Goal: Check status

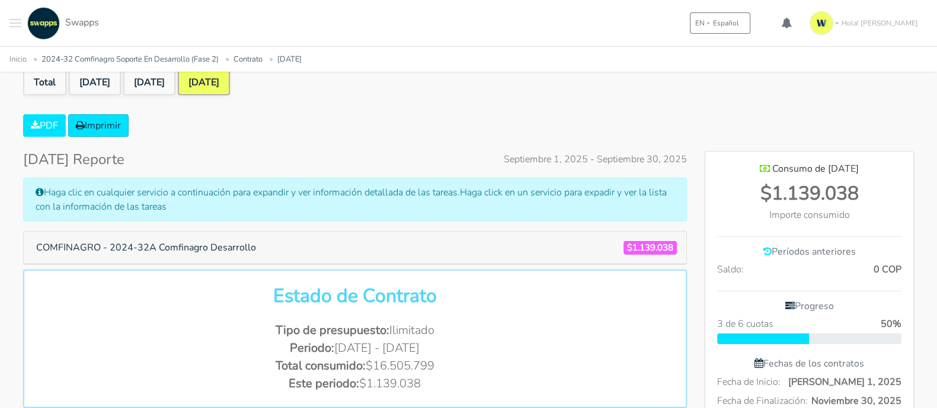
scroll to position [108, 0]
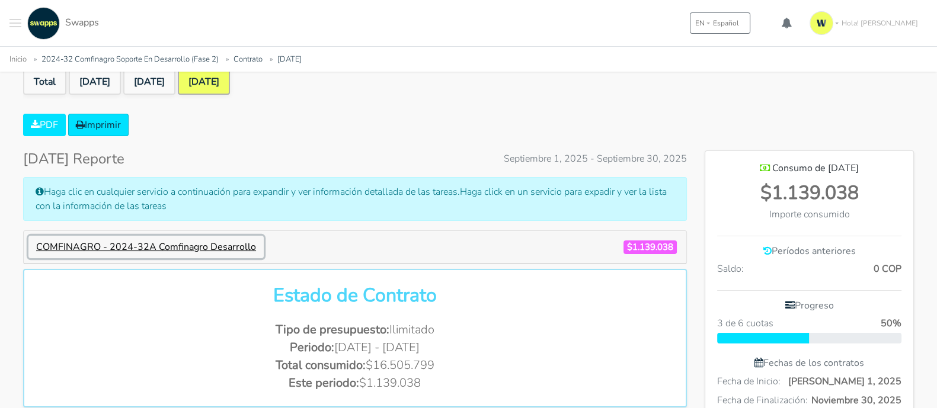
click at [194, 246] on button "COMFINAGRO - 2024-32A Comfinagro Desarrollo" at bounding box center [145, 247] width 235 height 23
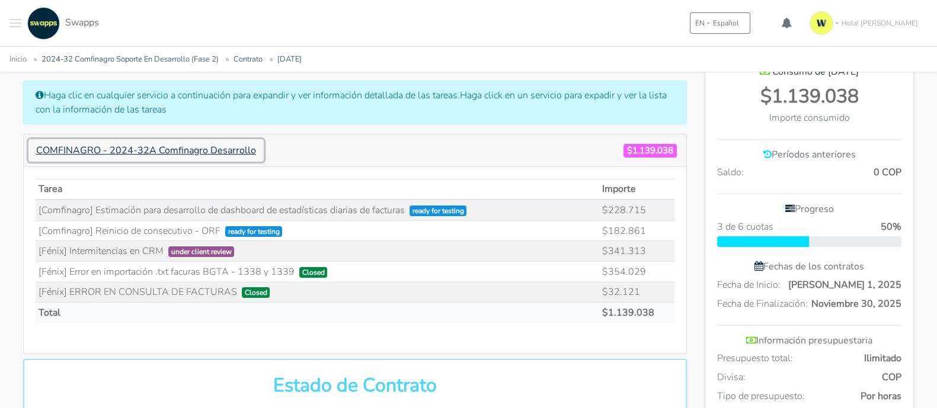
scroll to position [205, 0]
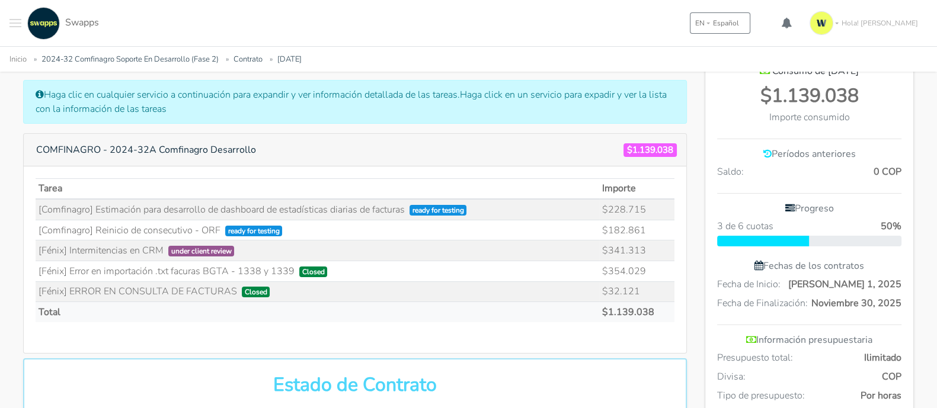
click at [453, 209] on span "ready for testing" at bounding box center [437, 210] width 57 height 11
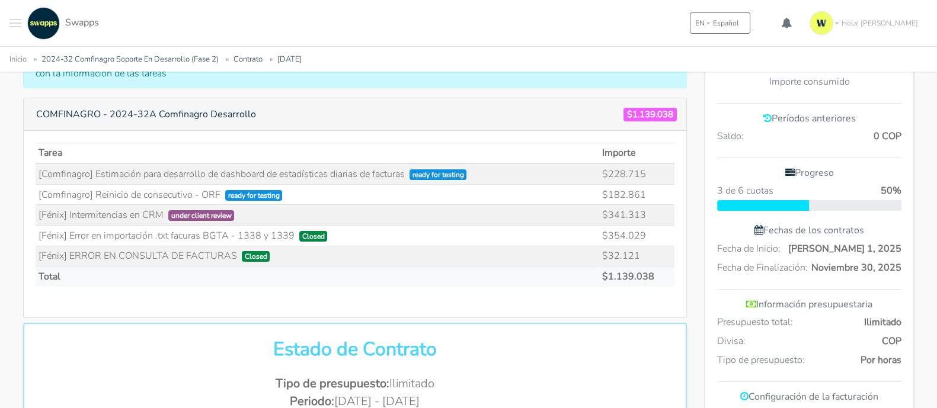
scroll to position [239, 0]
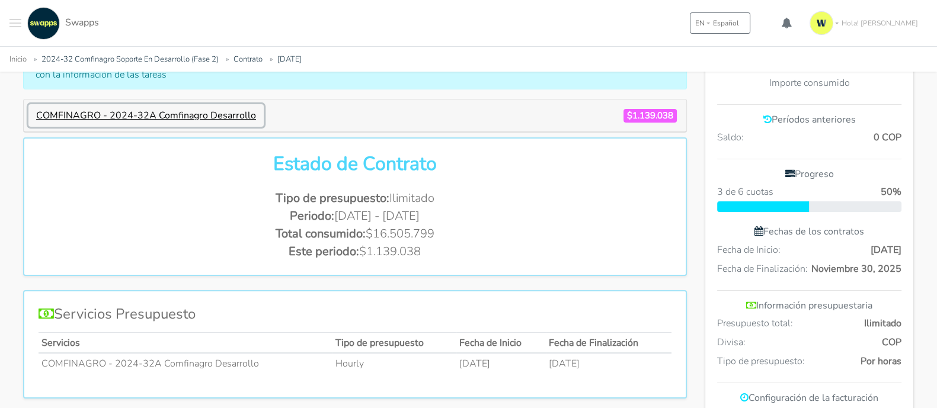
click at [222, 105] on button "COMFINAGRO - 2024-32A Comfinagro Desarrollo" at bounding box center [145, 115] width 235 height 23
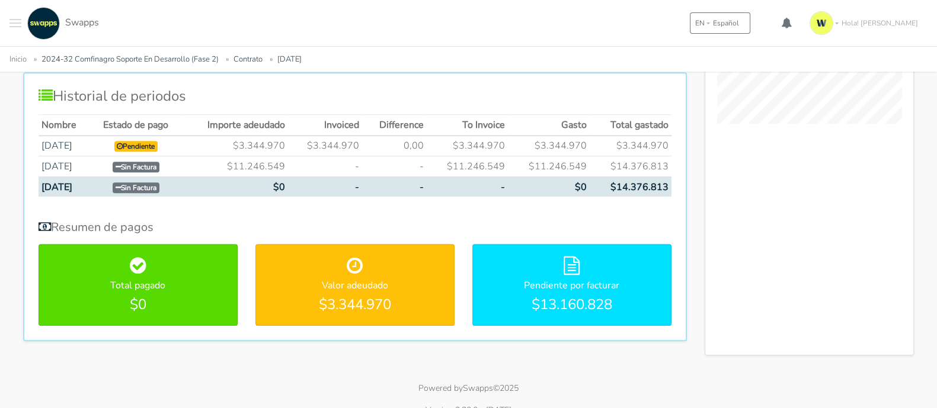
scroll to position [780, 0]
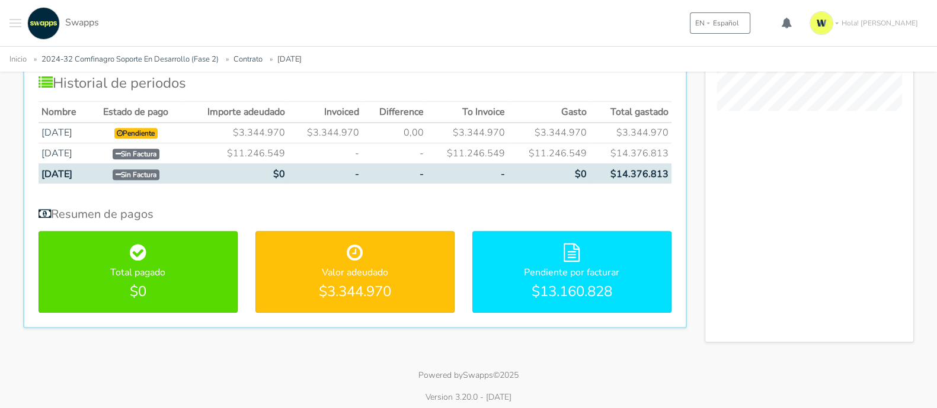
click at [436, 370] on p "Powered by Swapps ©2025" at bounding box center [468, 375] width 937 height 12
click at [437, 392] on p "Version 3.20.0 - [DATE]" at bounding box center [468, 397] width 937 height 12
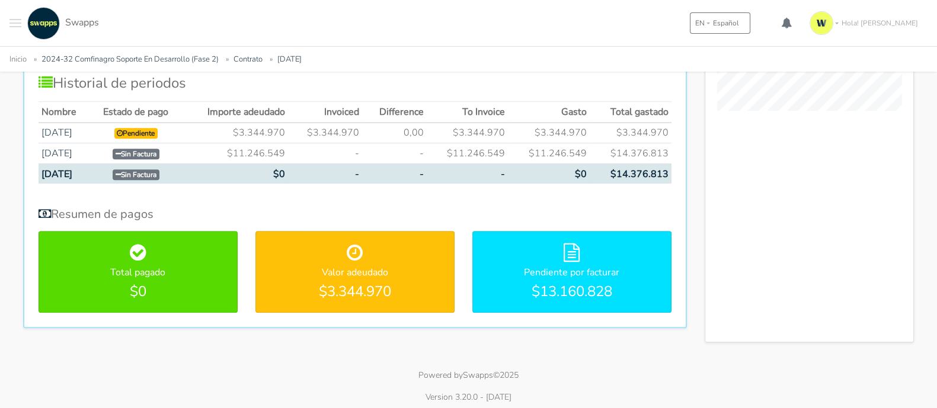
click at [437, 392] on p "Version 3.20.0 - [DATE]" at bounding box center [468, 397] width 937 height 12
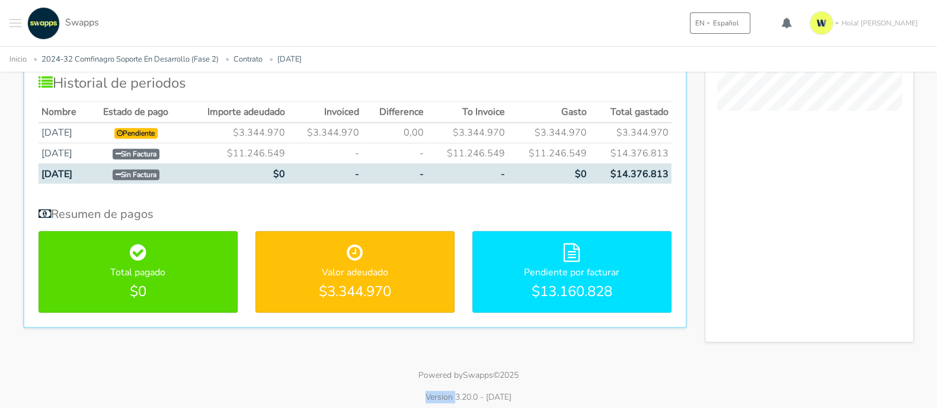
click at [363, 391] on p "Version 3.20.0 - [DATE]" at bounding box center [468, 397] width 937 height 12
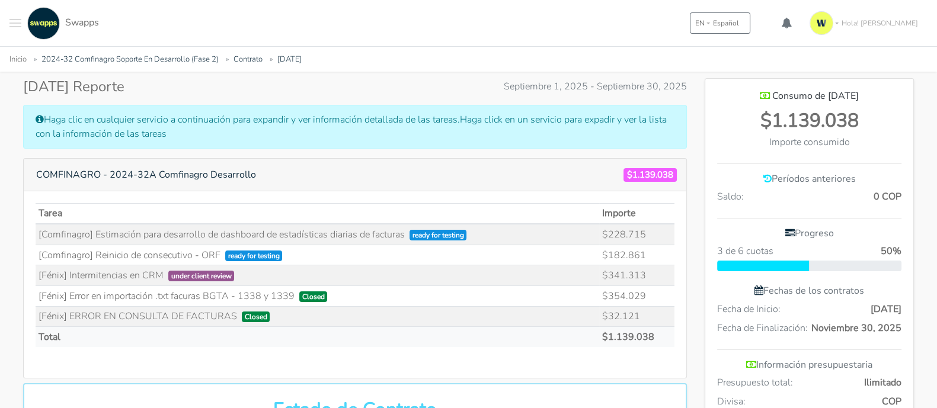
scroll to position [181, 0]
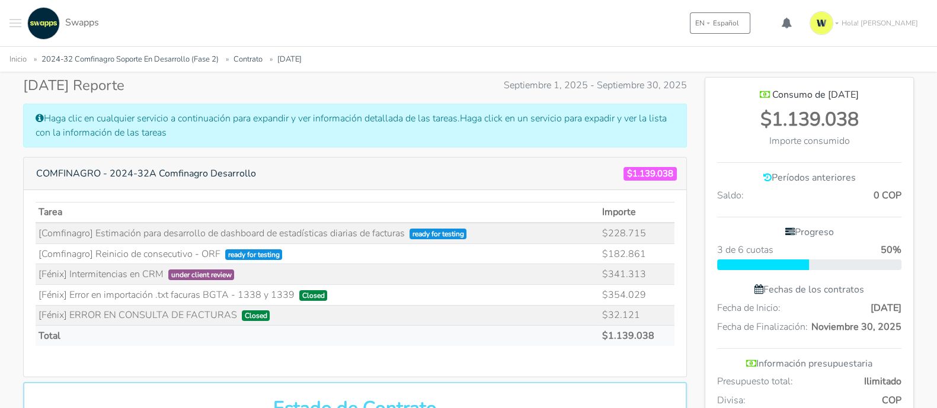
click at [595, 21] on div "My Tickets Nuevo Mis Contratos 2024-32B Comfinagro Innovación 2025-08 Fénix 202…" at bounding box center [468, 23] width 937 height 46
drag, startPoint x: 37, startPoint y: 232, endPoint x: 658, endPoint y: 232, distance: 620.3
click at [658, 232] on tr "[Comfinagro] Estimación para desarrollo de dashboard de estadísticas diarias de…" at bounding box center [355, 233] width 639 height 21
click at [574, 164] on h5 "COMFINAGRO - 2024-32A Comfinagro Desarrollo $1.139.038" at bounding box center [354, 173] width 653 height 23
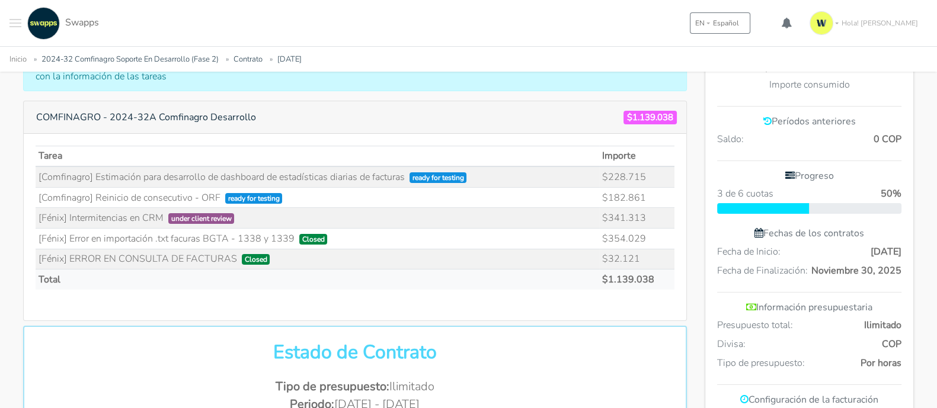
scroll to position [237, 0]
drag, startPoint x: 845, startPoint y: 252, endPoint x: 898, endPoint y: 252, distance: 52.7
click at [898, 252] on div "Fecha de Inicio: Julio 1, 2025" at bounding box center [809, 252] width 184 height 14
drag, startPoint x: 903, startPoint y: 262, endPoint x: 815, endPoint y: 267, distance: 88.4
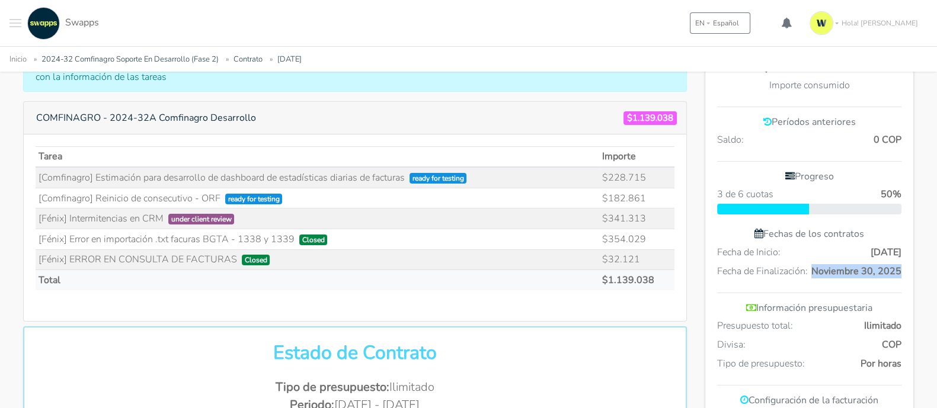
drag, startPoint x: 848, startPoint y: 245, endPoint x: 900, endPoint y: 244, distance: 52.7
click at [900, 245] on span "[PERSON_NAME] 1, 2025" at bounding box center [885, 252] width 31 height 14
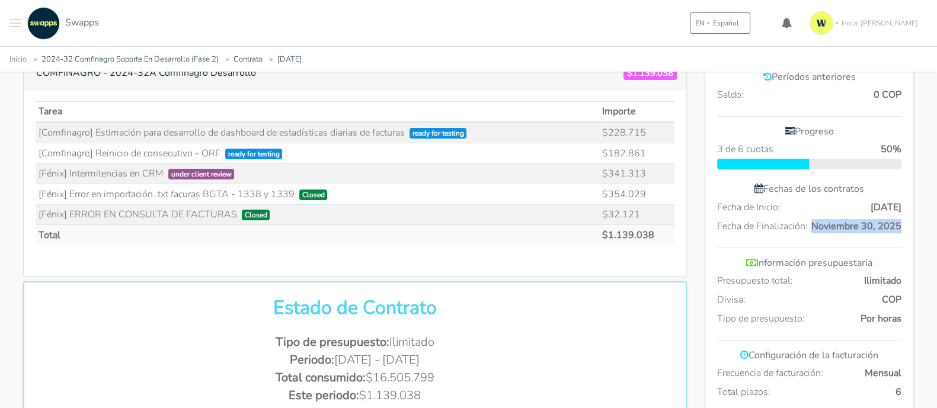
scroll to position [283, 0]
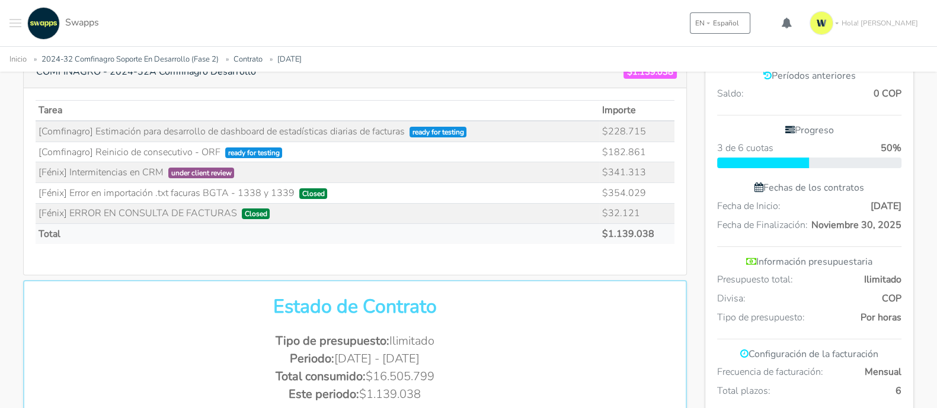
drag, startPoint x: 281, startPoint y: 214, endPoint x: 74, endPoint y: 150, distance: 216.4
drag, startPoint x: 74, startPoint y: 150, endPoint x: 57, endPoint y: 143, distance: 18.6
click at [57, 143] on td "[Comfinagro] Reinicio de consecutivo - ORF ready for testing" at bounding box center [317, 152] width 563 height 21
drag, startPoint x: 37, startPoint y: 130, endPoint x: 216, endPoint y: 188, distance: 188.1
click at [169, 174] on tbody "[Comfinagro] Estimación para desarrollo de dashboard de estadísticas diarias de…" at bounding box center [355, 172] width 639 height 102
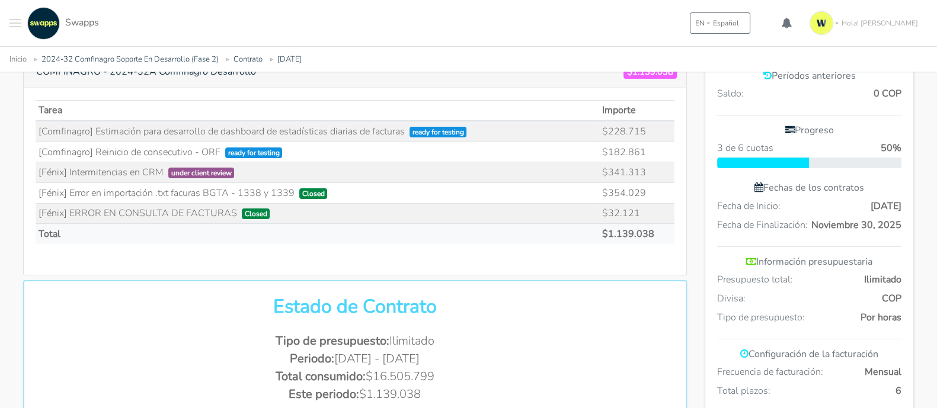
click at [291, 206] on td "[Fénix] ERROR EN CONSULTA DE FACTURAS Closed" at bounding box center [317, 213] width 563 height 21
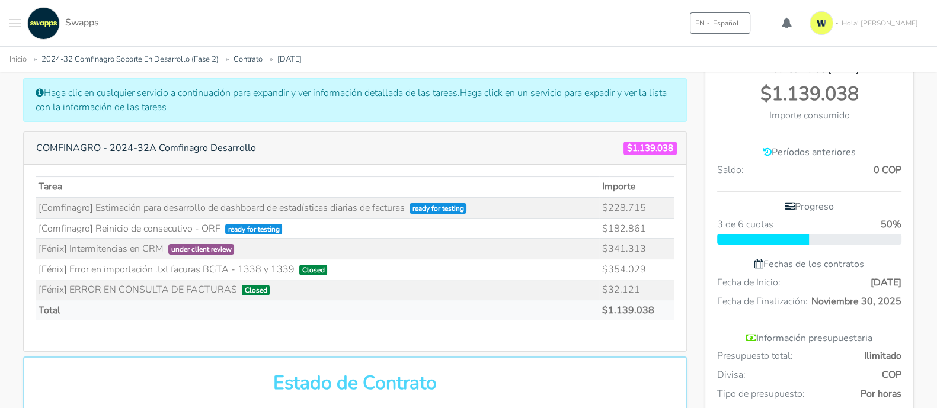
scroll to position [0, 0]
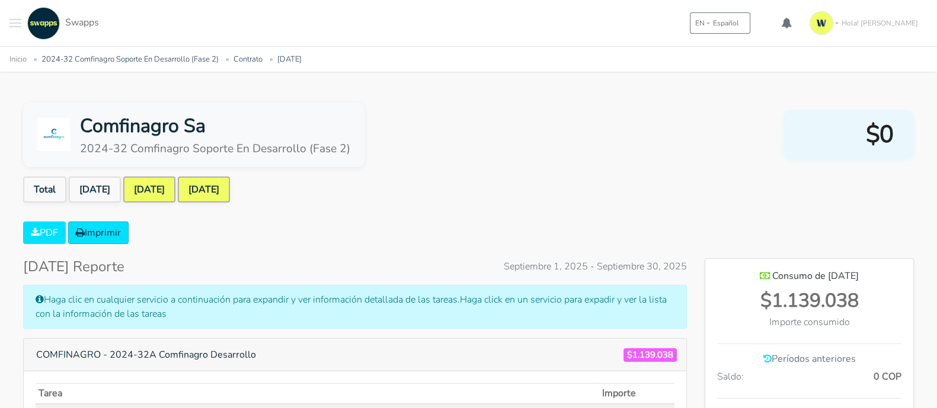
click at [146, 194] on link "[DATE]" at bounding box center [149, 190] width 52 height 26
click at [217, 191] on link "[DATE]" at bounding box center [204, 190] width 52 height 26
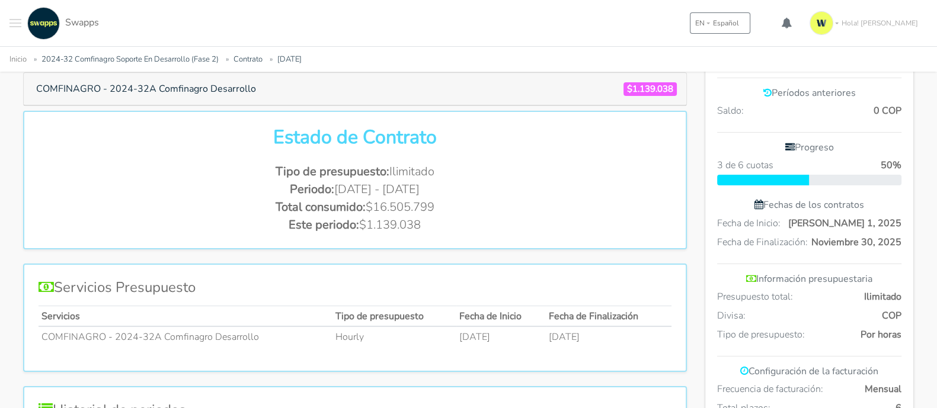
scroll to position [283, 0]
